Goal: Task Accomplishment & Management: Use online tool/utility

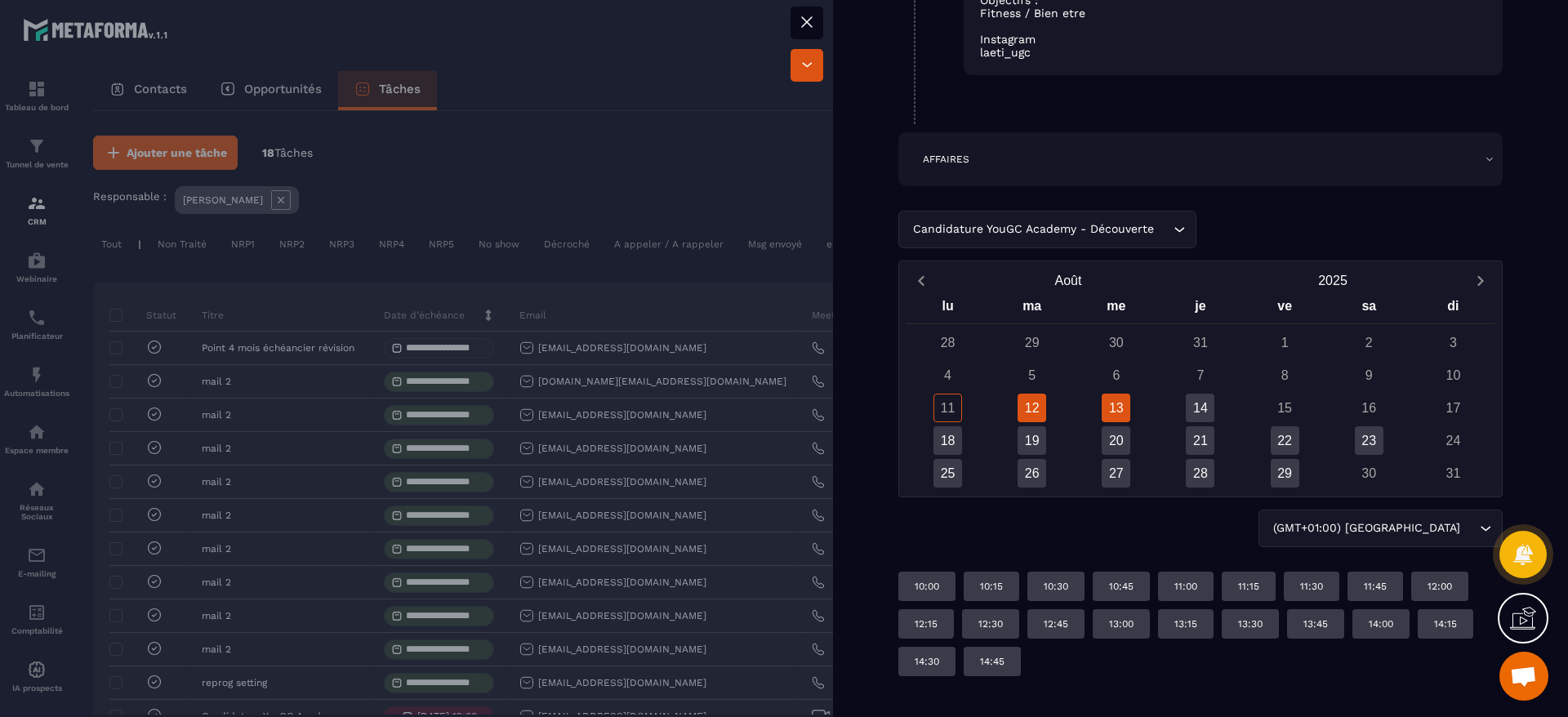
scroll to position [722, 0]
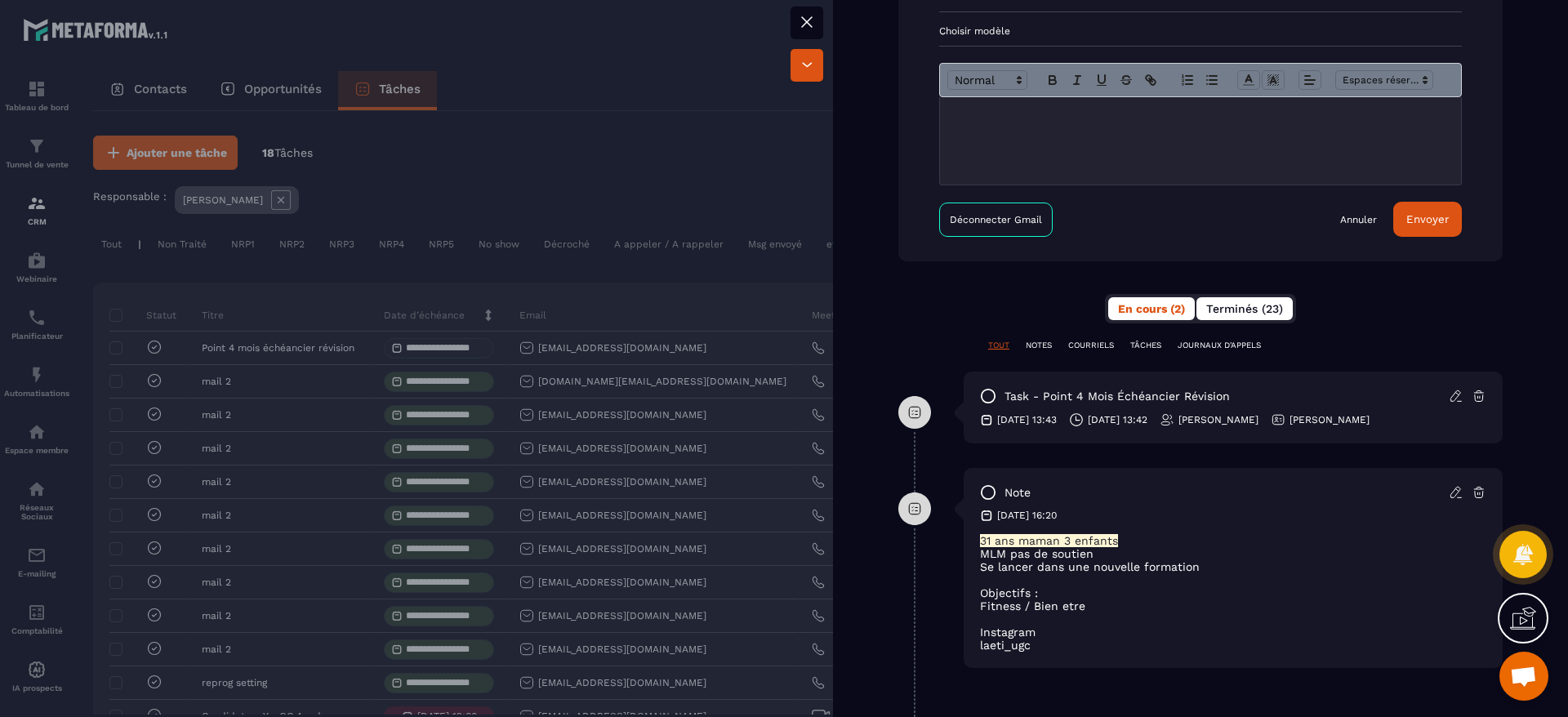
click at [1252, 316] on span "Terminés (23)" at bounding box center [1244, 308] width 77 height 13
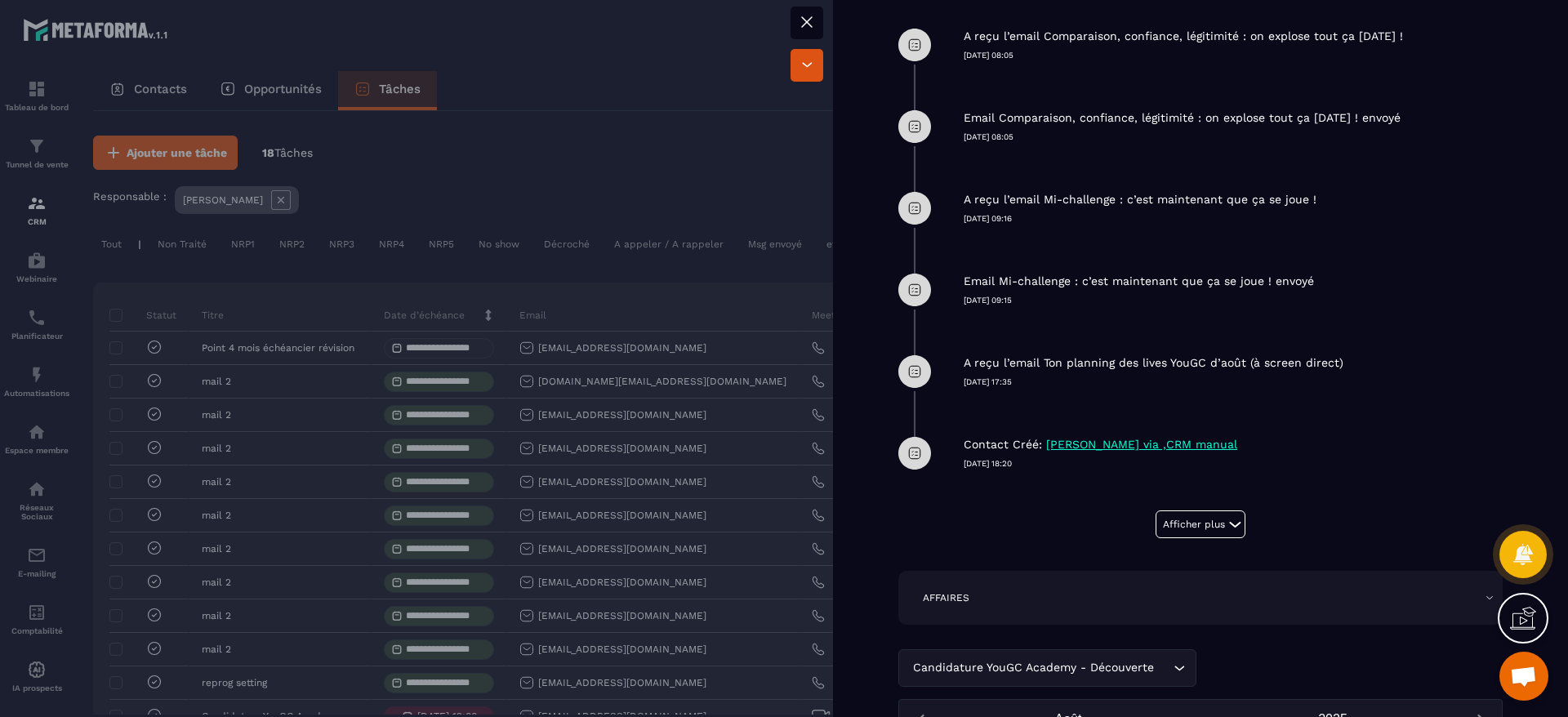
scroll to position [1335, 0]
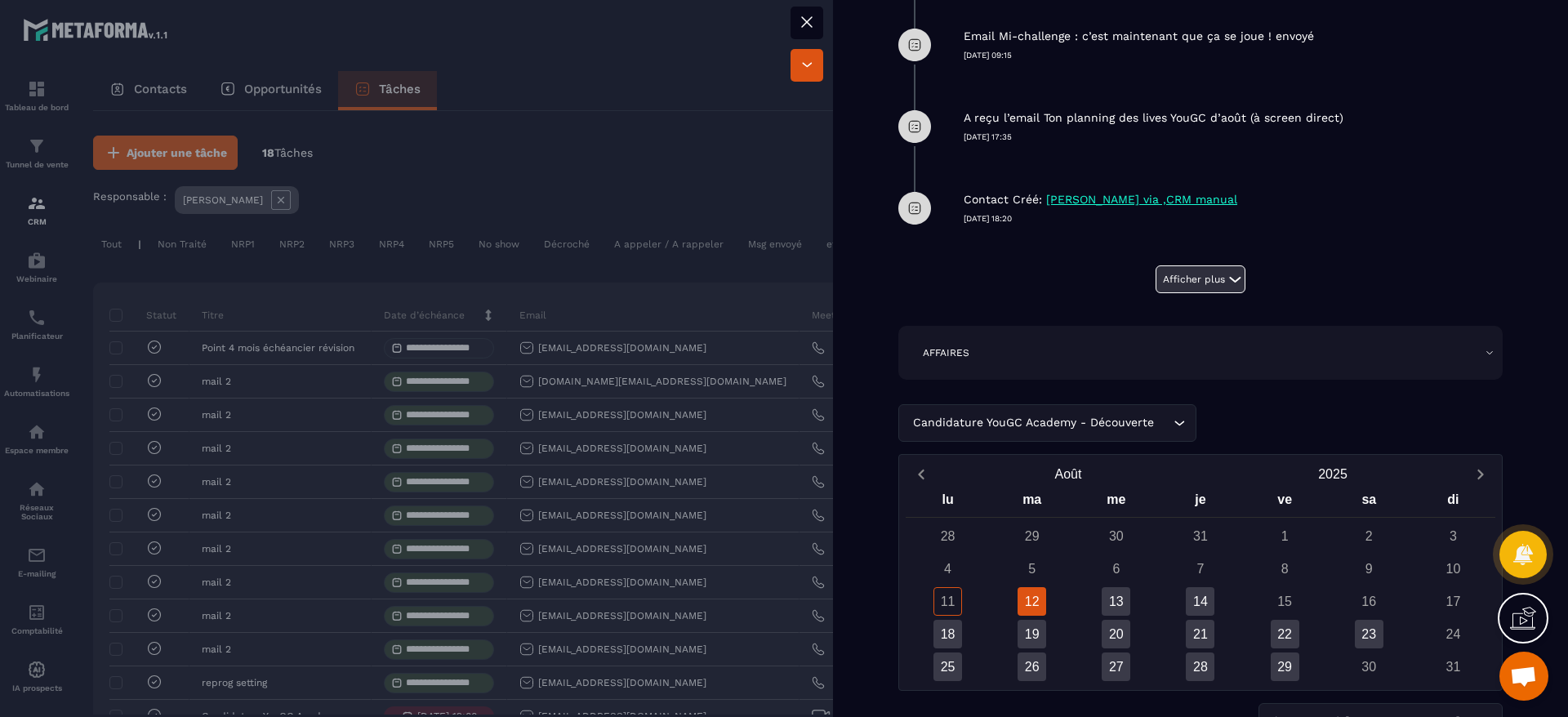
click at [1173, 294] on button "Afficher plus" at bounding box center [1200, 279] width 90 height 27
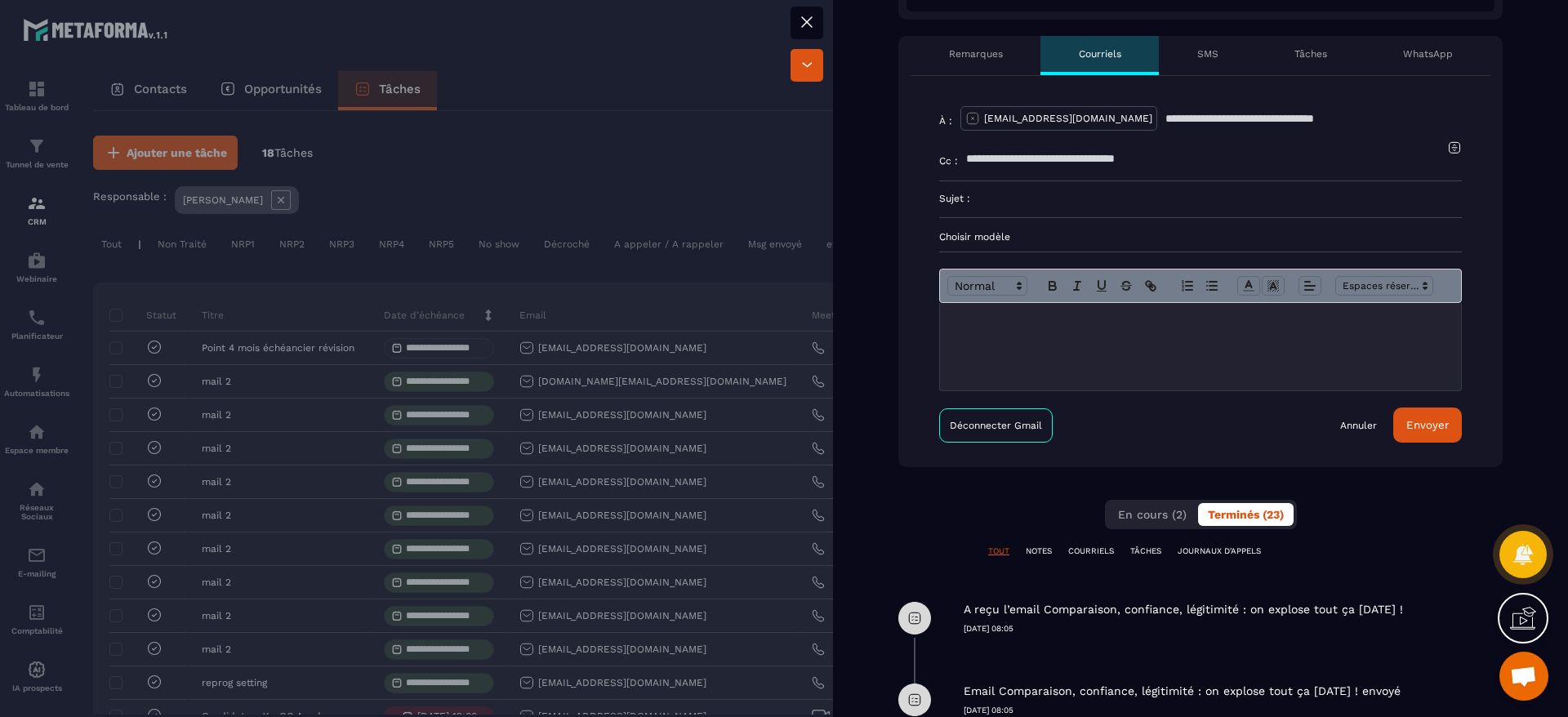
scroll to position [233, 0]
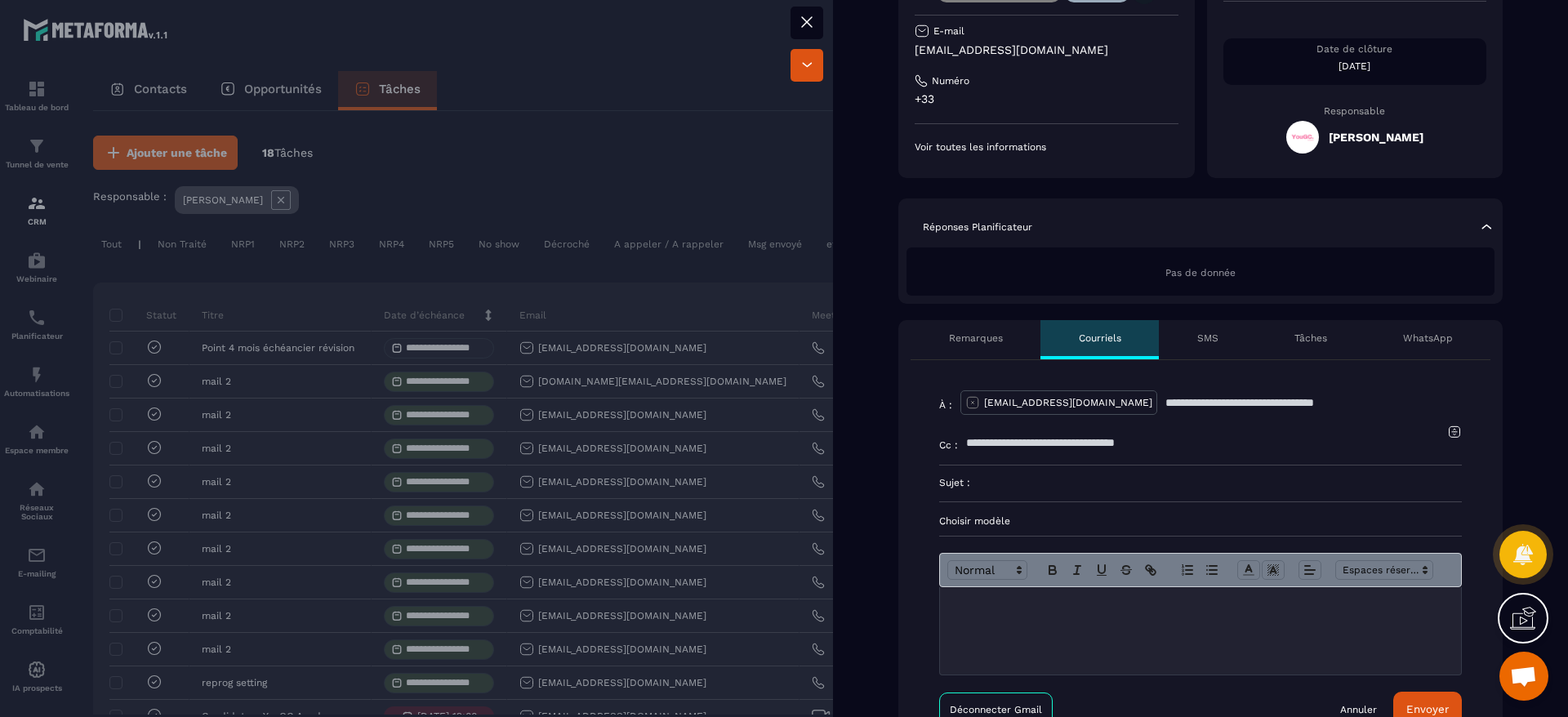
click at [732, 200] on div at bounding box center [784, 358] width 1568 height 717
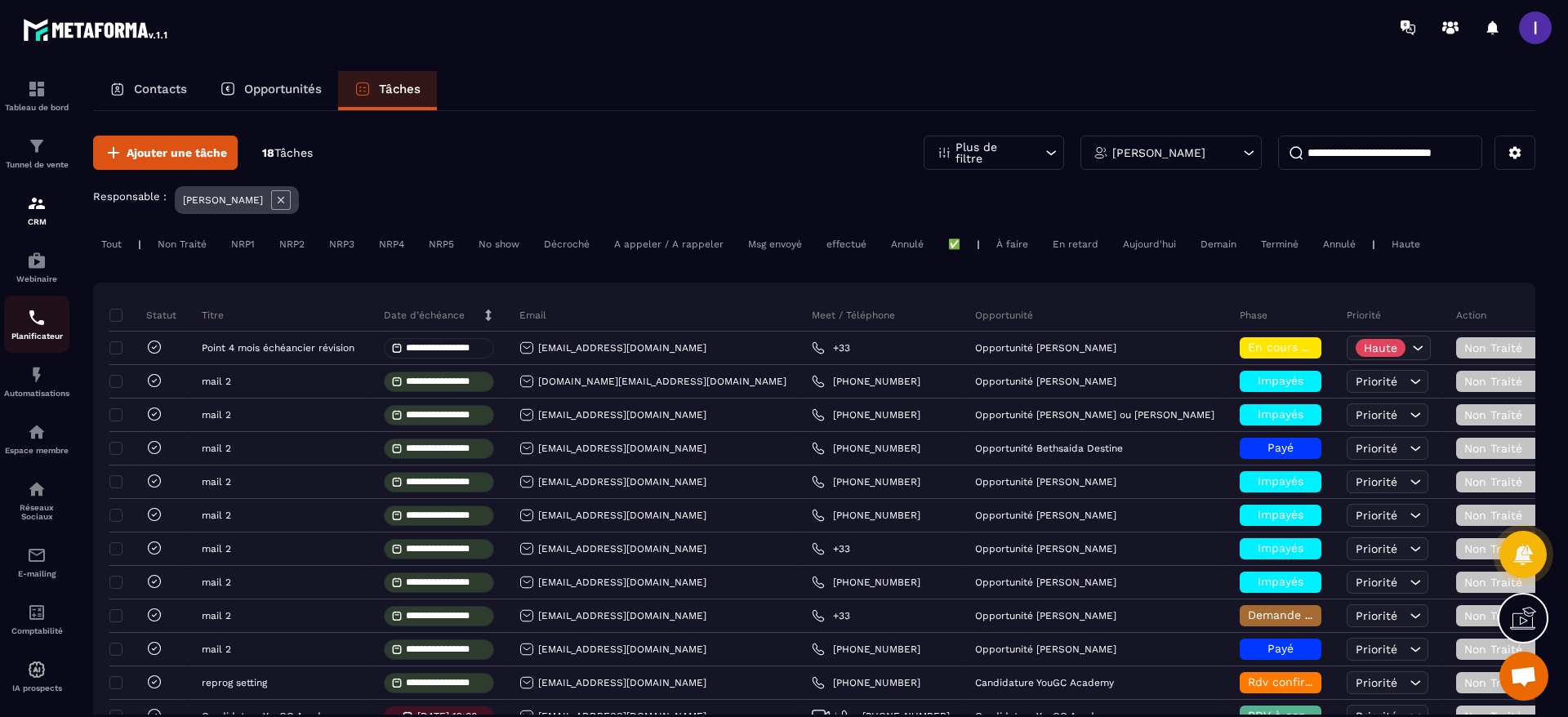
click at [27, 305] on link "Planificateur" at bounding box center [36, 324] width 65 height 58
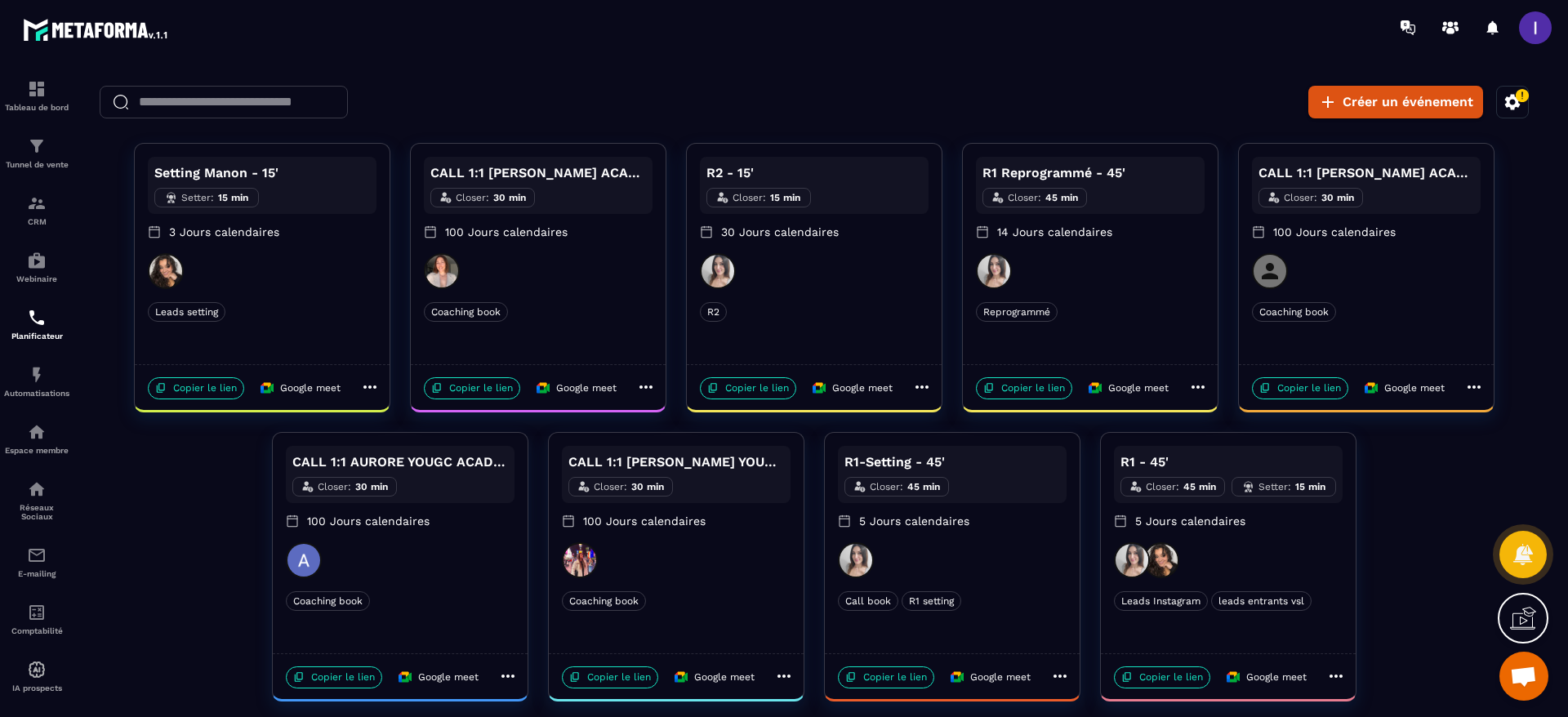
scroll to position [35, 0]
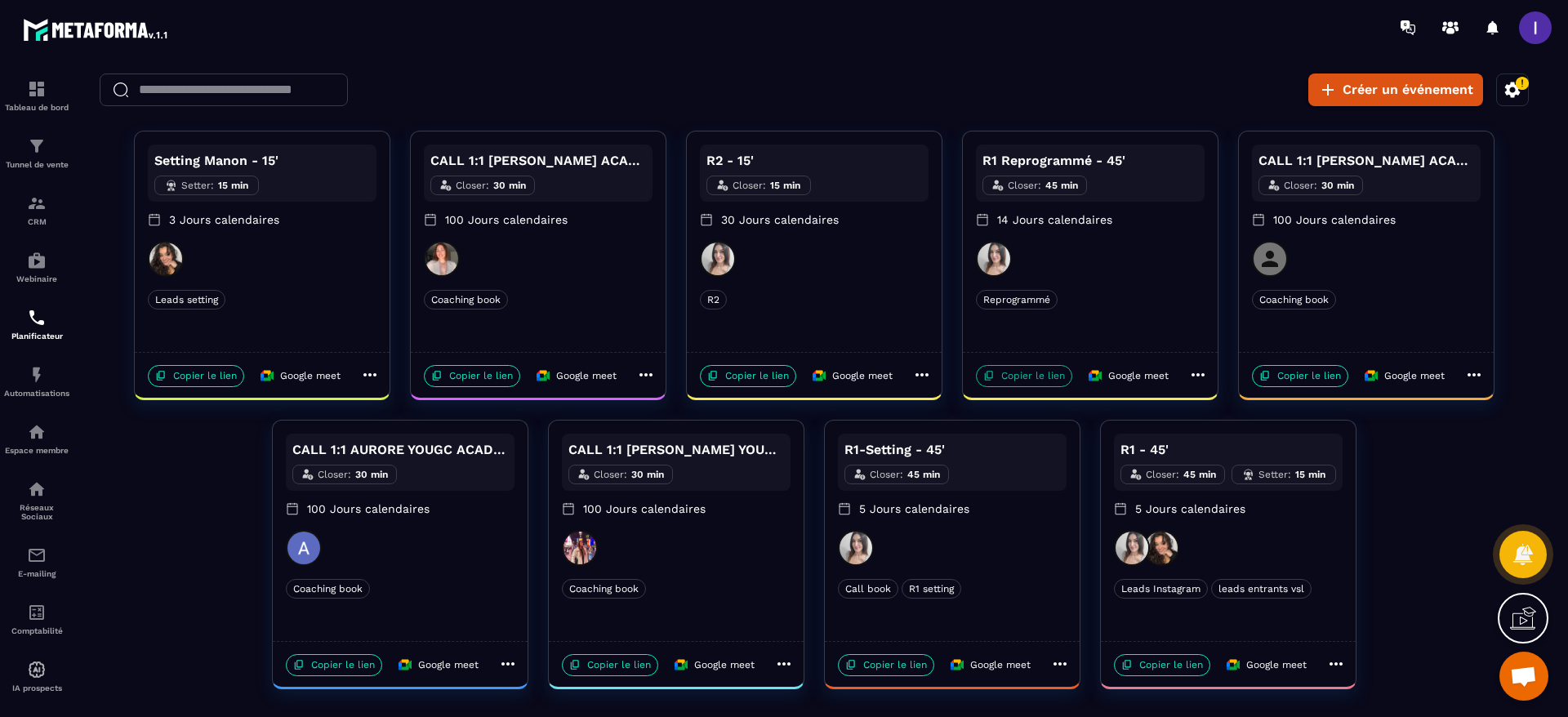
click at [1031, 383] on p "Copier le lien" at bounding box center [1023, 376] width 96 height 22
